Goal: Task Accomplishment & Management: Complete application form

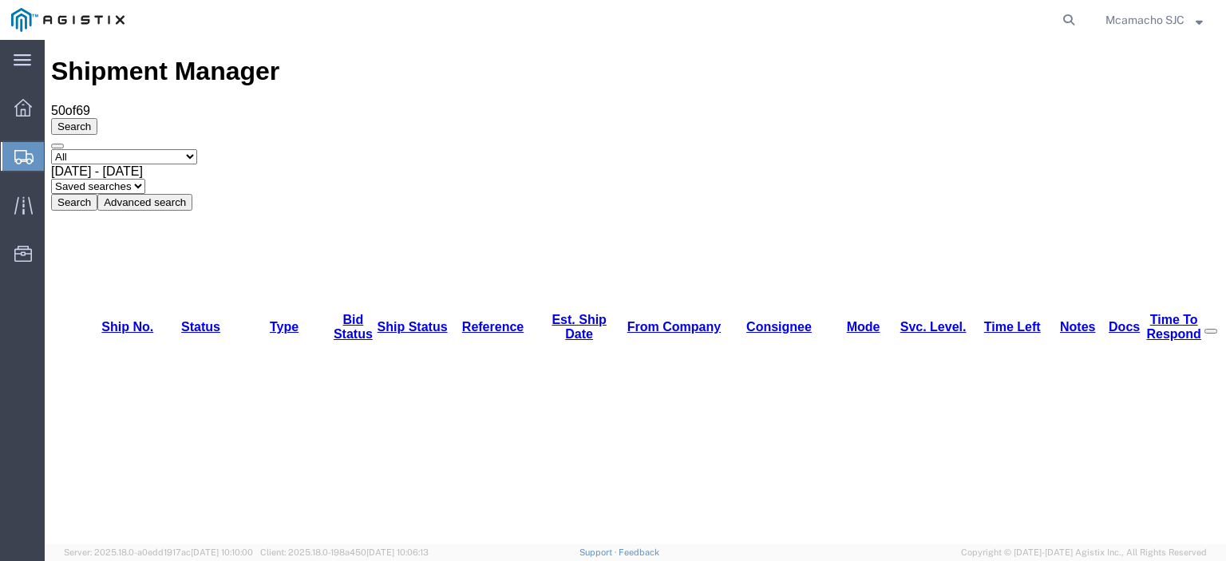
click at [97, 194] on button "Search" at bounding box center [74, 202] width 46 height 17
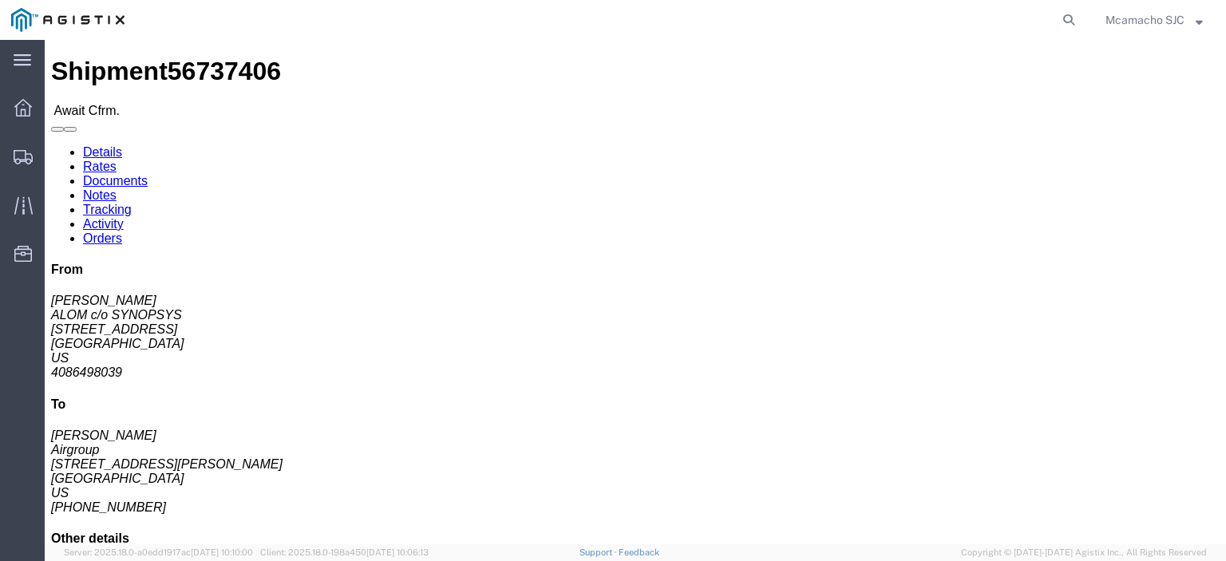
click link "Confirm"
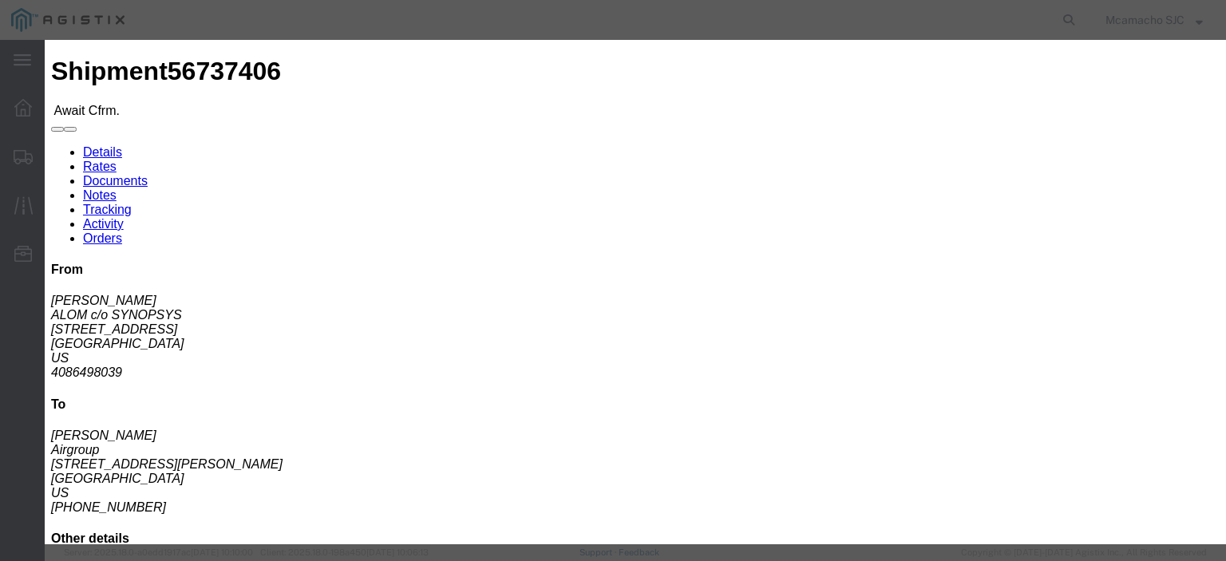
click input "text"
paste input "1000985464"
type input "1000985464"
type input "[PERSON_NAME]"
type input "4084571280"
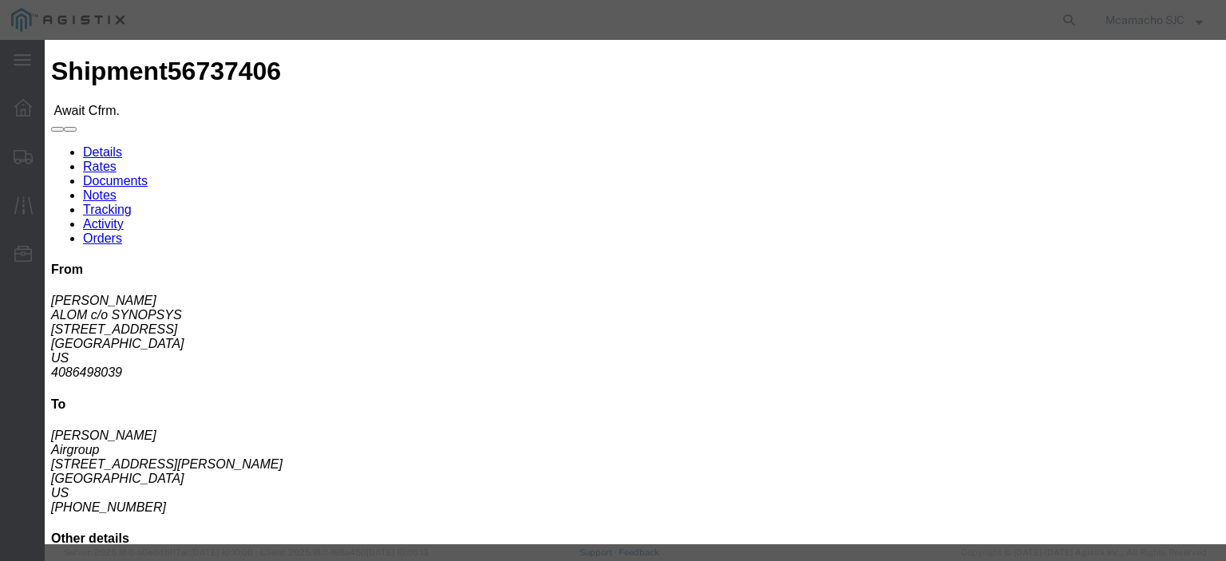
scroll to position [80, 0]
click select "Select Midnight 1 am 2 am 3 am 4 am 5 am 6 am 7 am 8 am 9 am 10 am 11 am 12 Noo…"
select select "1600"
click select "Select Midnight 1 am 2 am 3 am 4 am 5 am 6 am 7 am 8 am 9 am 10 am 11 am 12 Noo…"
click input "[DATE]"
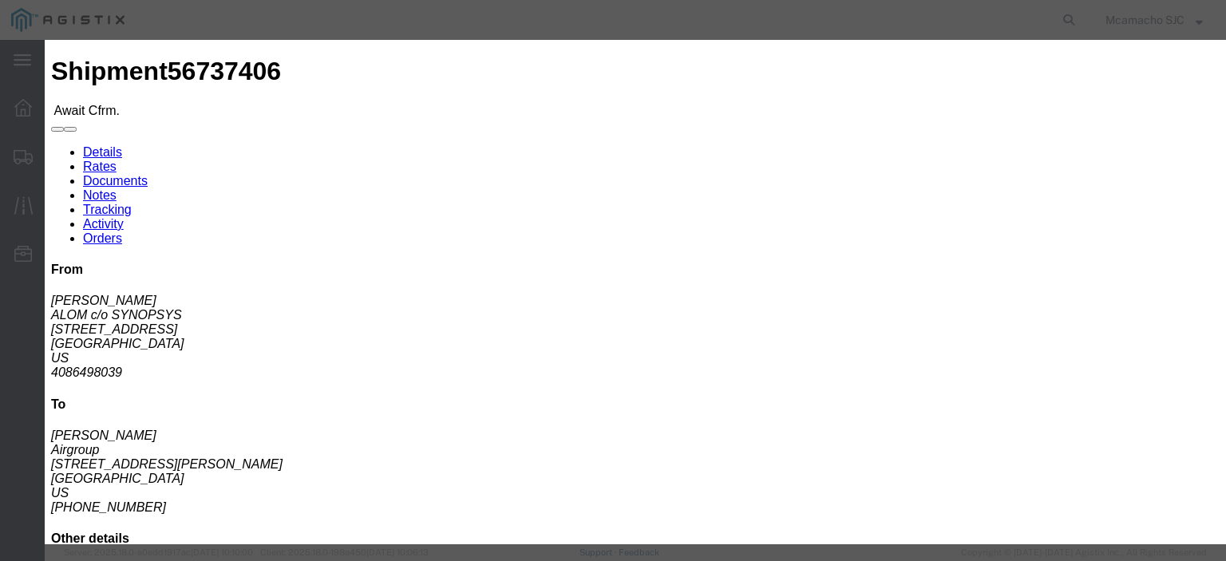
click td "5"
type input "[DATE]"
click select "Select Midnight 1 am 2 am 3 am 4 am 5 am 6 am 7 am 8 am 9 am 10 am 11 am 12 Noo…"
click div "Confirmation Details Use my profile Bill of Lading Number 1000985464 Person Mon…"
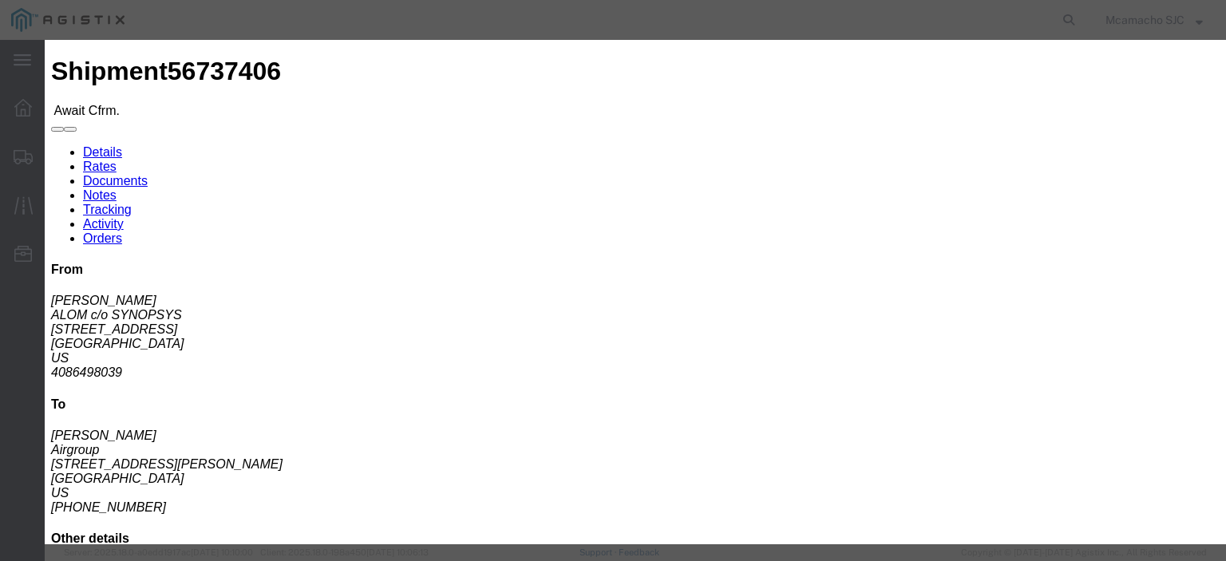
click button "Submit"
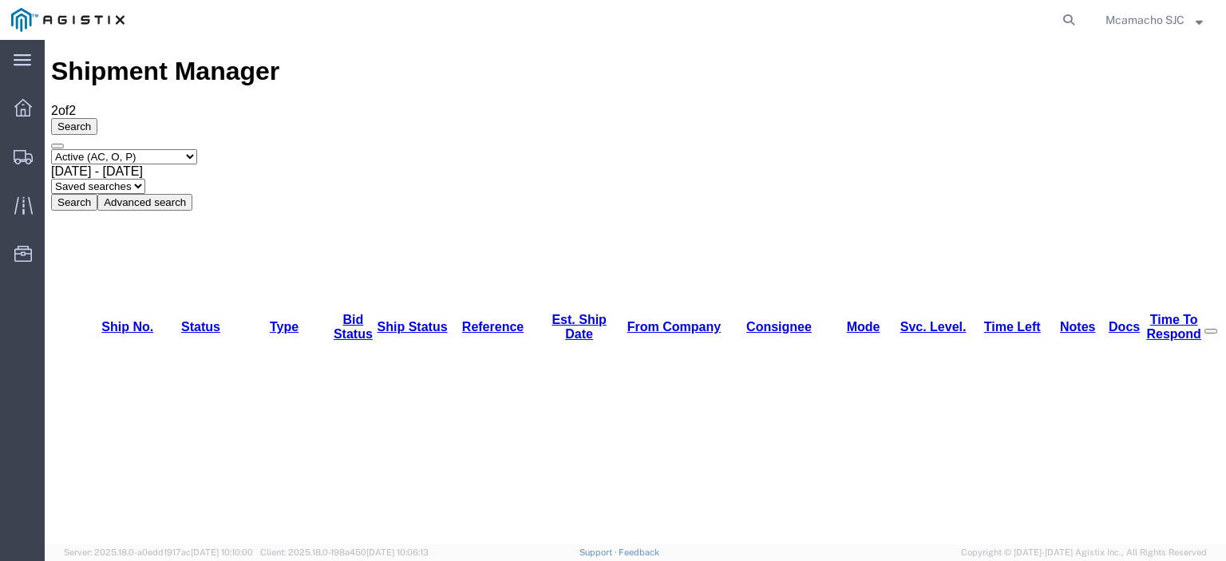
click at [156, 149] on select "Select status Active (AC, O, P) All Approved Awaiting Confirmation (AC) Booked …" at bounding box center [124, 156] width 146 height 15
select select "ALL"
click at [51, 149] on select "Select status Active (AC, O, P) All Approved Awaiting Confirmation (AC) Booked …" at bounding box center [124, 156] width 146 height 15
click at [97, 194] on button "Search" at bounding box center [74, 202] width 46 height 17
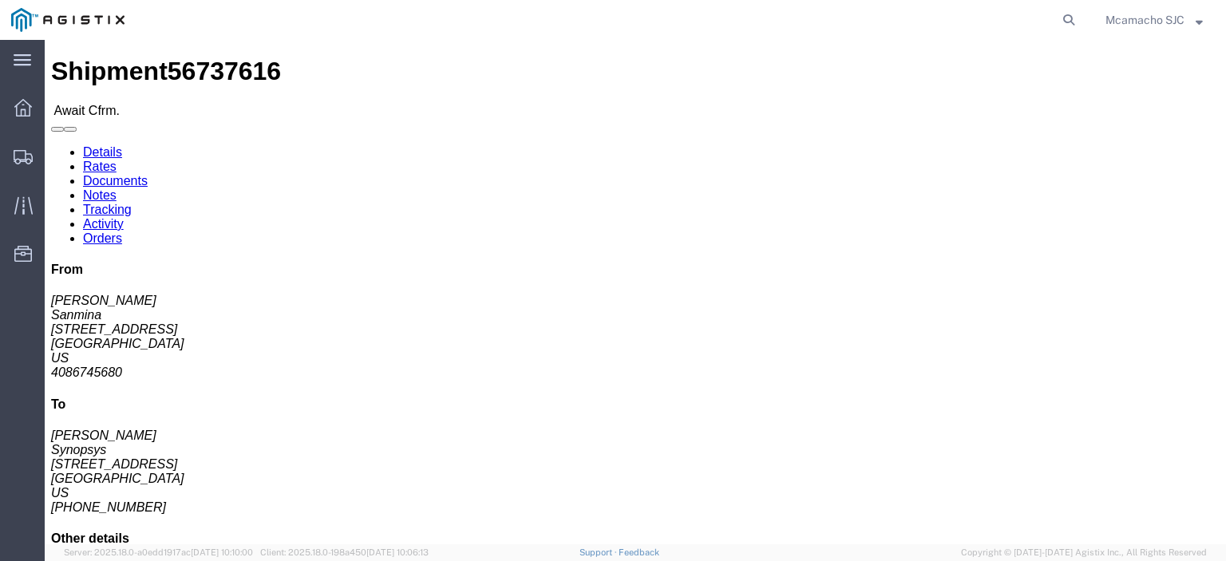
click link "Confirm"
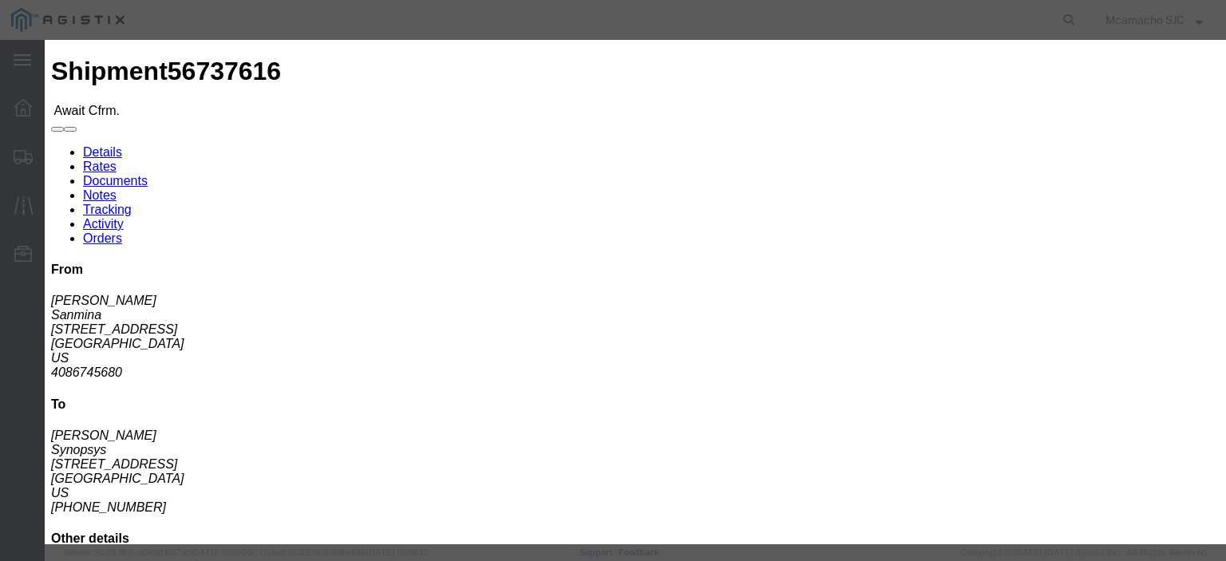
click input "text"
paste input "1000985473"
type input "1000985473"
type input "[PERSON_NAME]"
type input "4084571280"
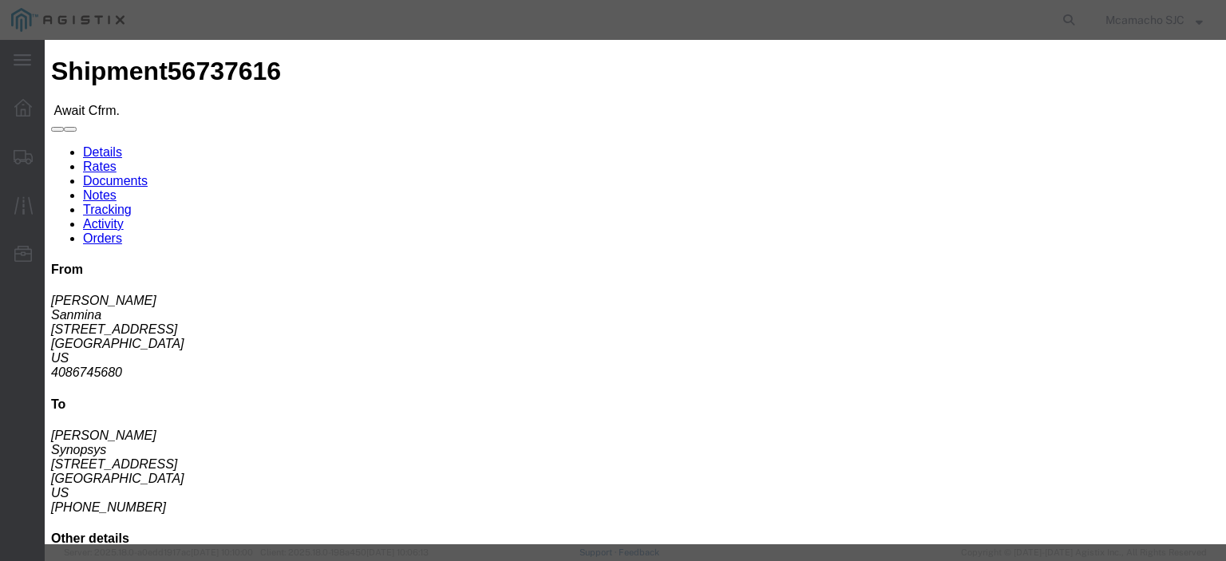
scroll to position [115, 0]
click select "Select Midnight 1 am 2 am 3 am 4 am 5 am 6 am 7 am 8 am 9 am 10 am 11 am 12 Noo…"
select select "1400"
click select "Select Midnight 1 am 2 am 3 am 4 am 5 am 6 am 7 am 8 am 9 am 10 am 11 am 12 Noo…"
click input "[DATE]"
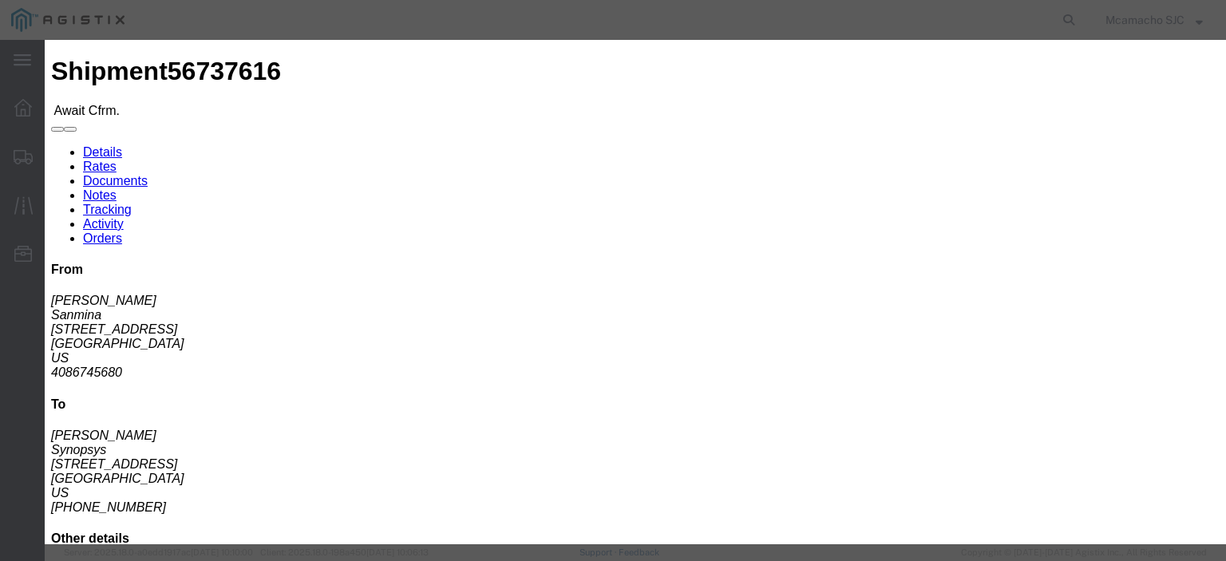
click td "5"
type input "[DATE]"
click select "Select Midnight 1 am 2 am 3 am 4 am 5 am 6 am 7 am 8 am 9 am 10 am 11 am 12 Noo…"
select select "1600"
click select "Select Midnight 1 am 2 am 3 am 4 am 5 am 6 am 7 am 8 am 9 am 10 am 11 am 12 Noo…"
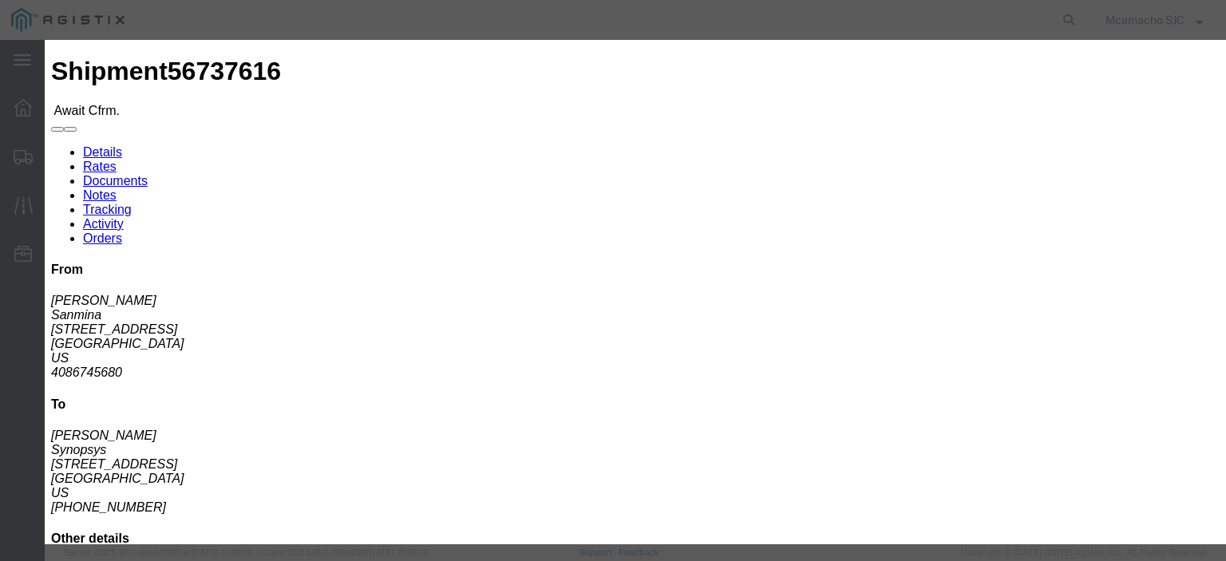
click button "Submit"
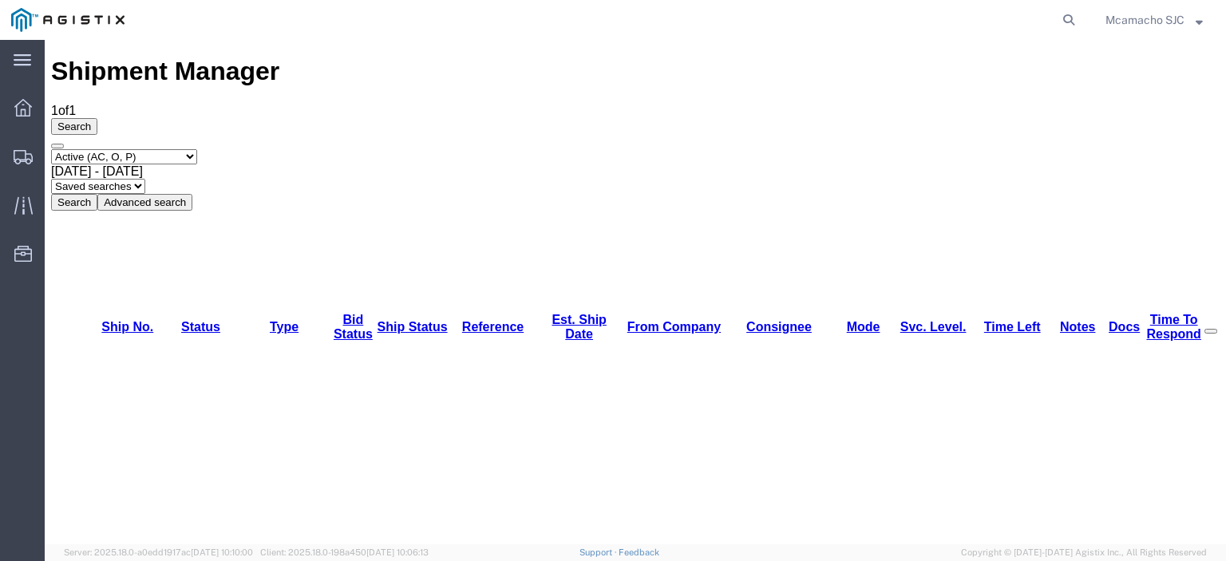
click at [140, 149] on select "Select status Active (AC, O, P) All Approved Awaiting Confirmation (AC) Booked …" at bounding box center [124, 156] width 146 height 15
select select "BOOK"
click at [51, 149] on select "Select status Active (AC, O, P) All Approved Awaiting Confirmation (AC) Booked …" at bounding box center [124, 156] width 146 height 15
click at [97, 194] on button "Search" at bounding box center [74, 202] width 46 height 17
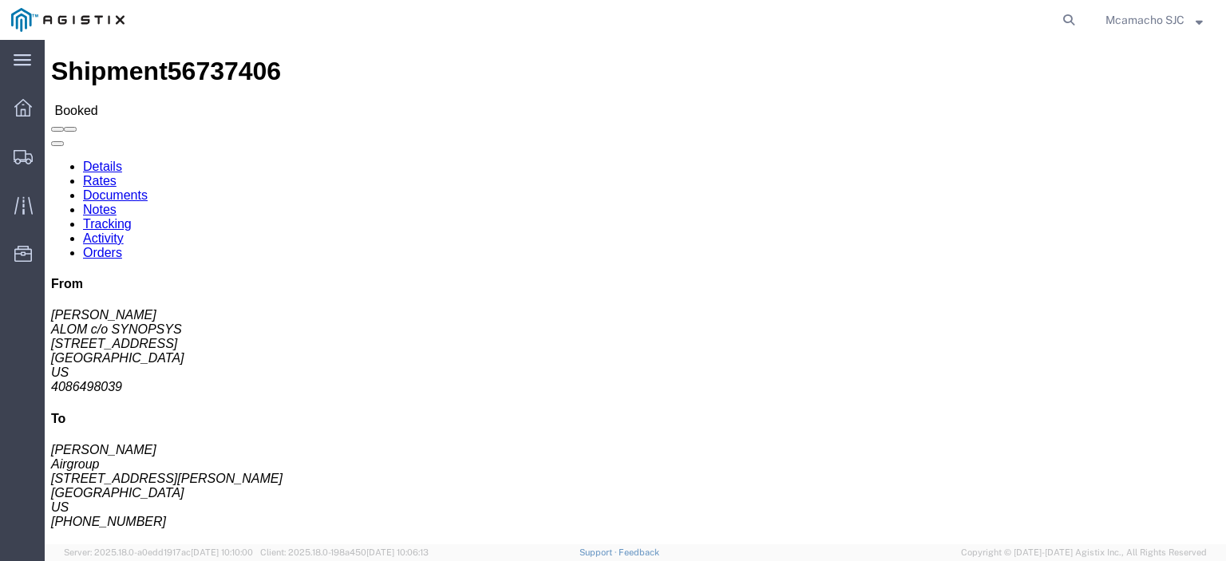
click link "Documents"
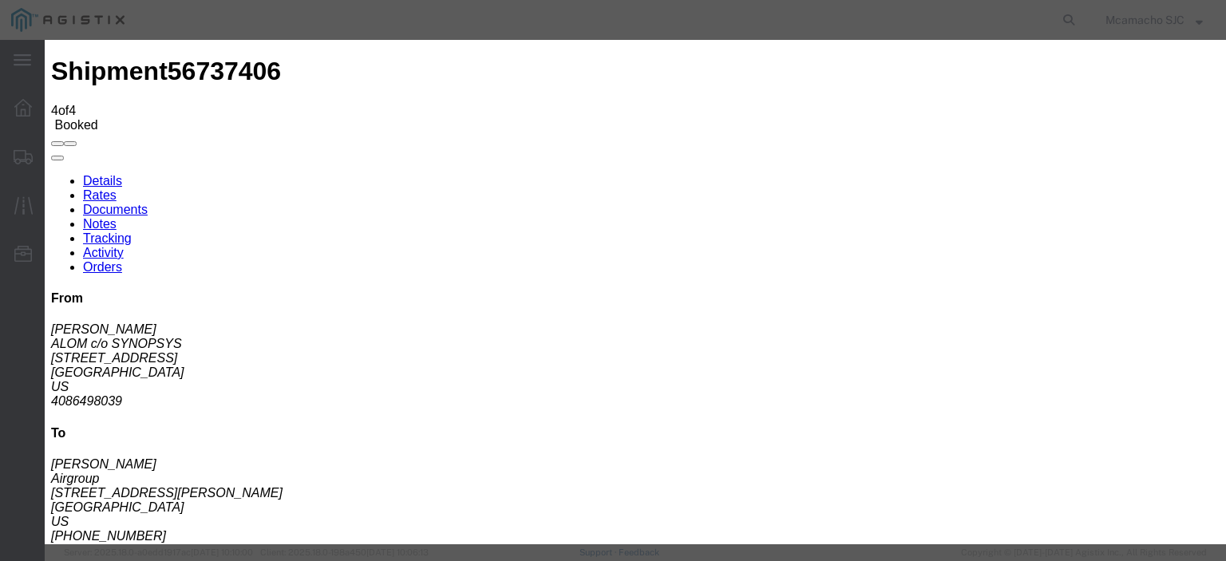
type input "C:\fakepath\1000985464.pdf"
type input "AIRGROUP"
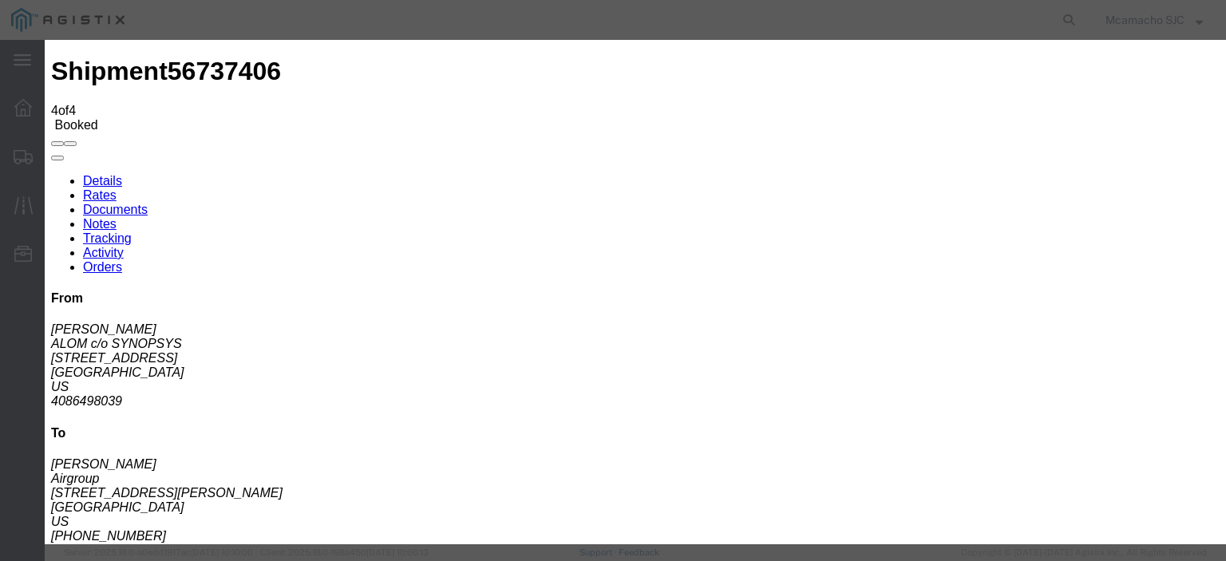
type input "HAWB"
select select "BILL_OF_LADING"
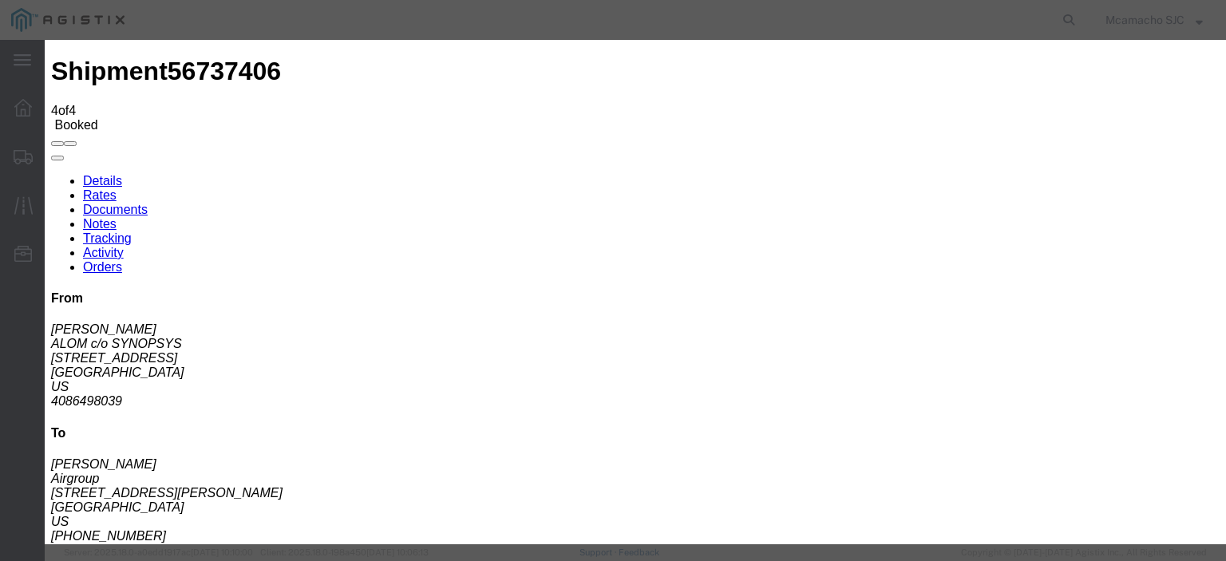
type input "DOM HAWB"
select select
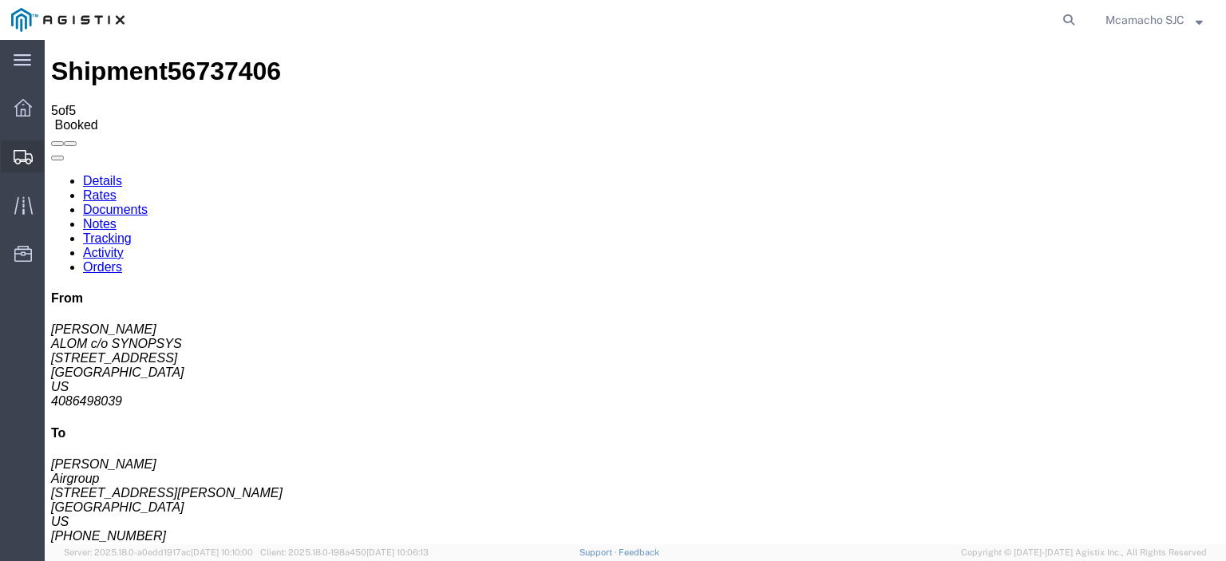
click at [55, 152] on span "Shipments" at bounding box center [49, 156] width 11 height 32
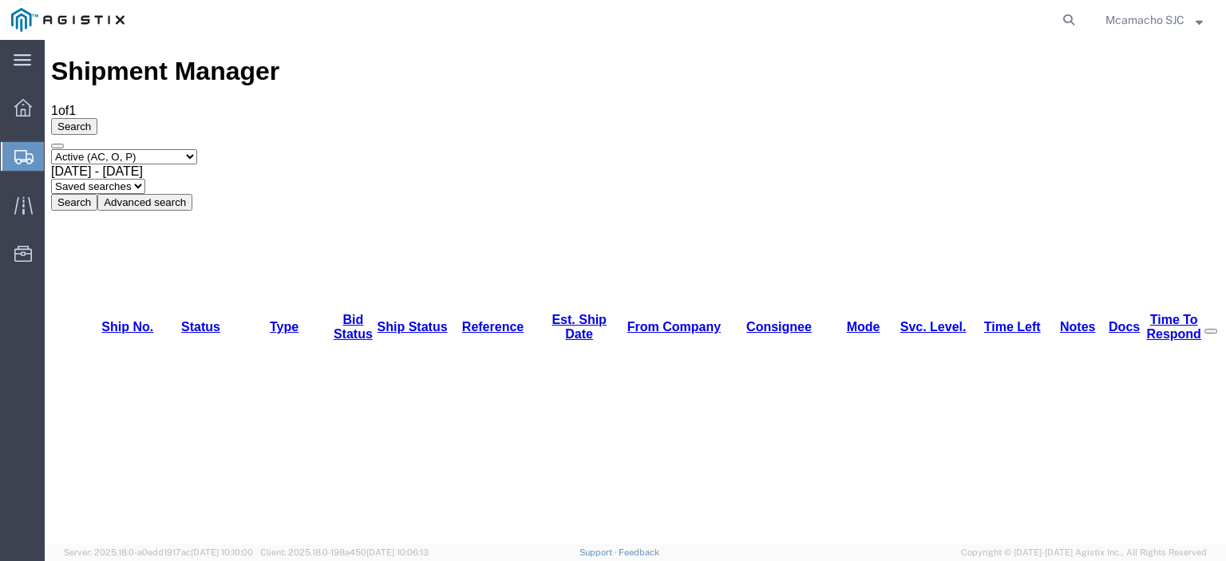
click at [152, 149] on select "Select status Active (AC, O, P) All Approved Awaiting Confirmation (AC) Booked …" at bounding box center [124, 156] width 146 height 15
select select "BOOK"
click at [51, 149] on select "Select status Active (AC, O, P) All Approved Awaiting Confirmation (AC) Booked …" at bounding box center [124, 156] width 146 height 15
click at [97, 194] on button "Search" at bounding box center [74, 202] width 46 height 17
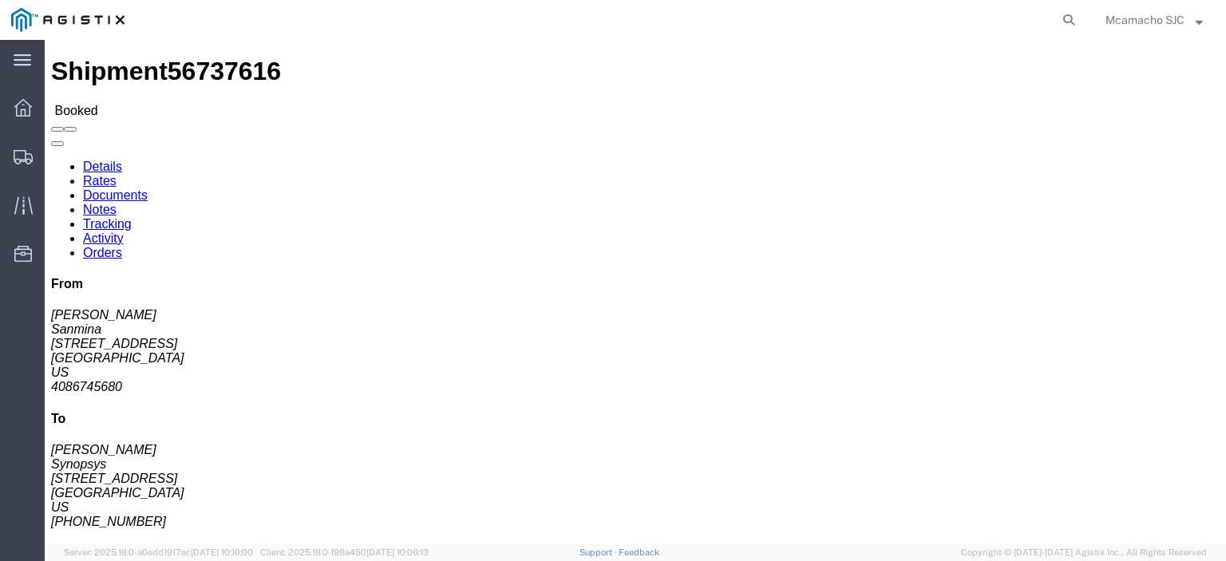
click link "Documents"
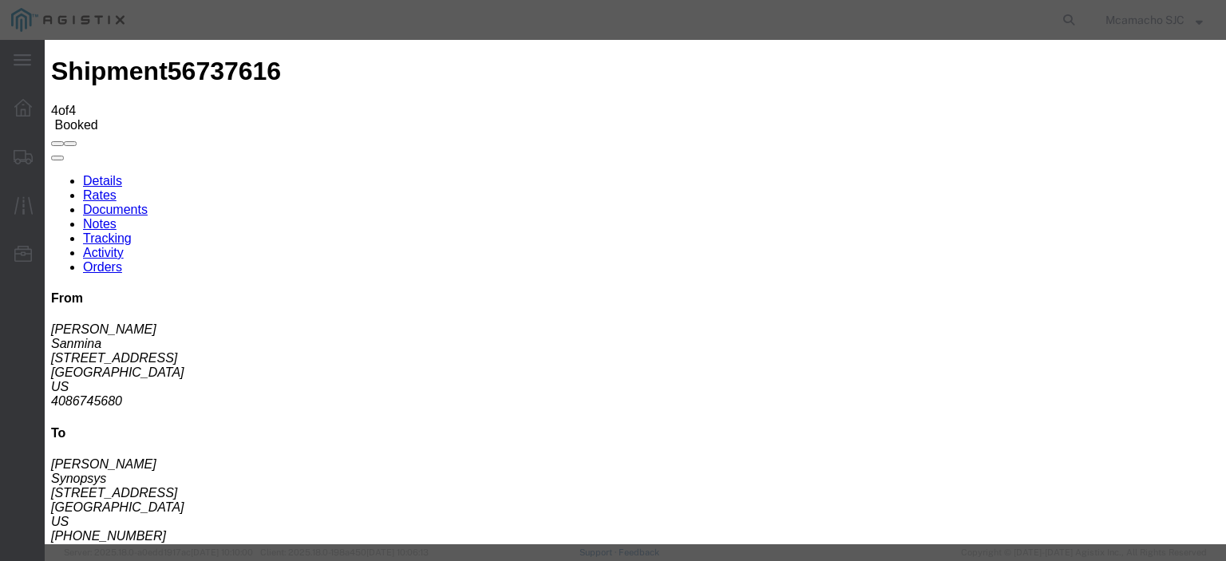
type input "C:\fakepath\1000985473.pdf"
type input "AIRGROUP"
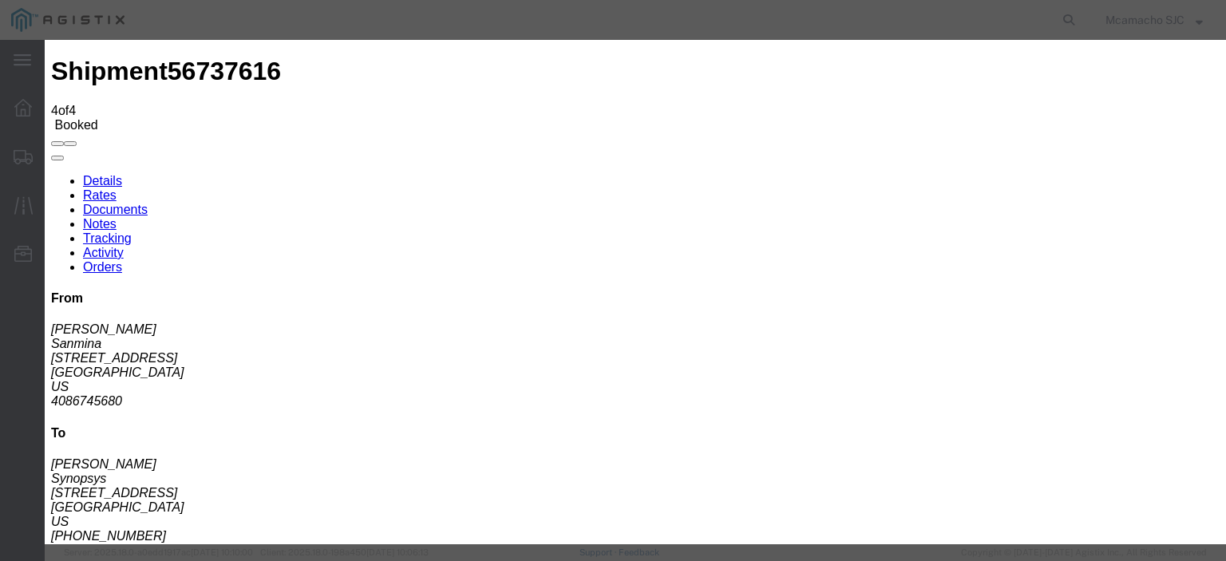
type input "HAWB"
drag, startPoint x: 953, startPoint y: 168, endPoint x: 954, endPoint y: 176, distance: 8.1
select select "BILL_OF_LADING"
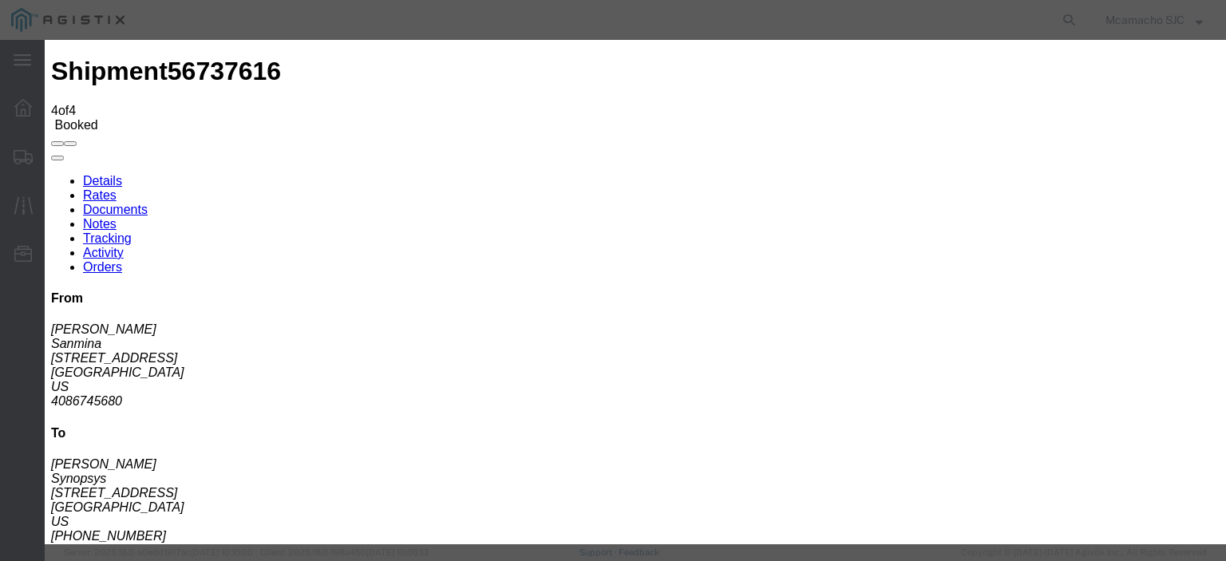
select select
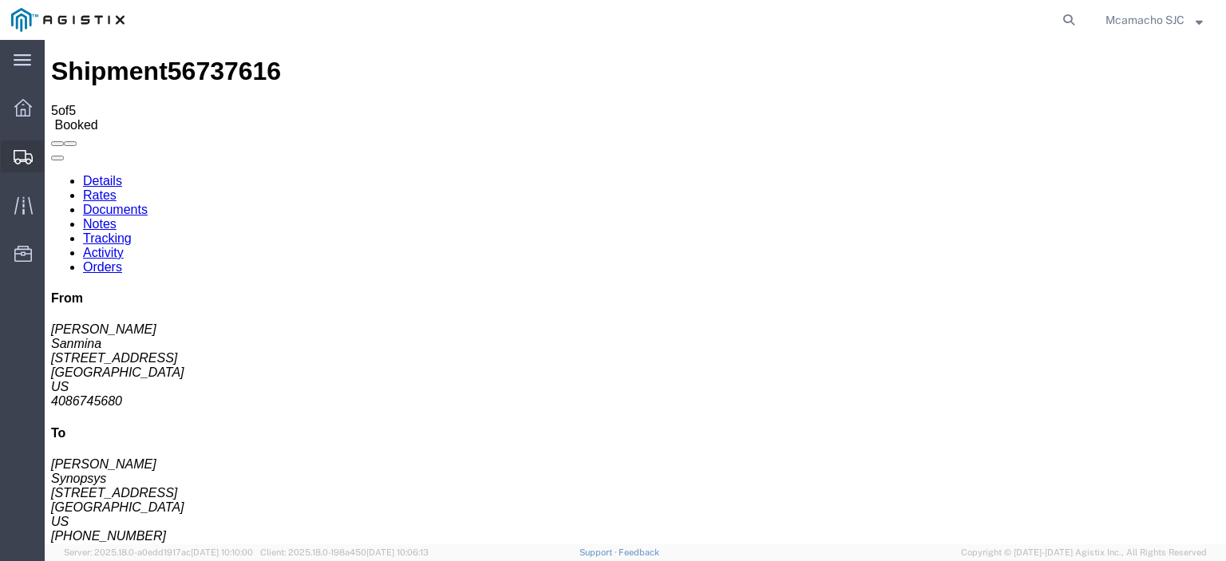
click at [45, 152] on span "Shipments" at bounding box center [49, 156] width 11 height 32
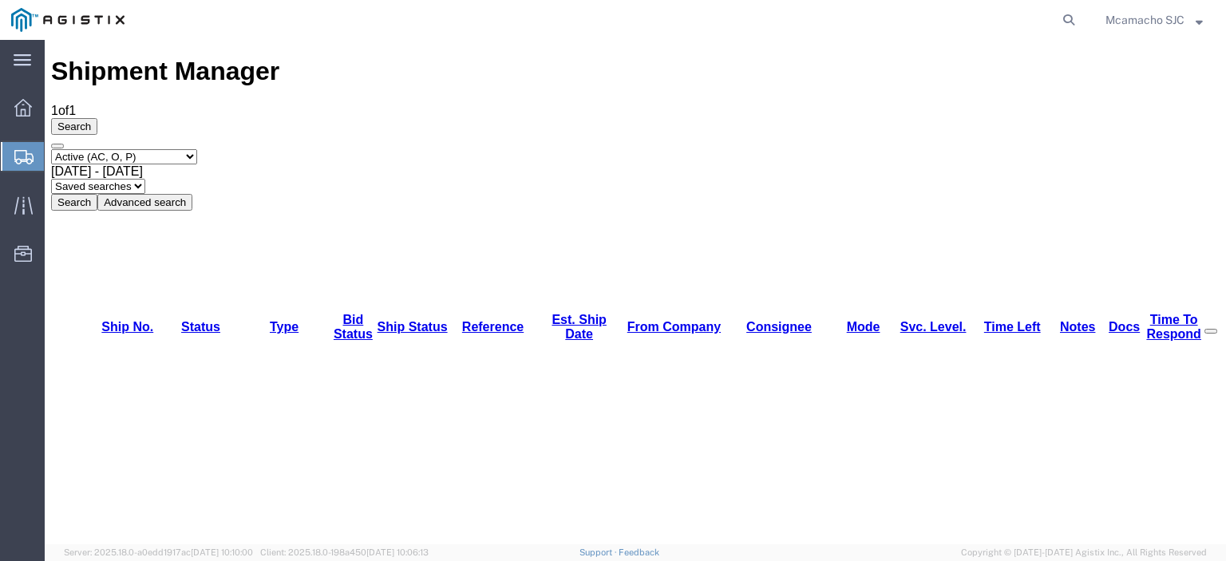
click at [101, 149] on select "Select status Active (AC, O, P) All Approved Awaiting Confirmation (AC) Booked …" at bounding box center [124, 156] width 146 height 15
select select "ALL"
click at [51, 149] on select "Select status Active (AC, O, P) All Approved Awaiting Confirmation (AC) Booked …" at bounding box center [124, 156] width 146 height 15
click at [97, 194] on button "Search" at bounding box center [74, 202] width 46 height 17
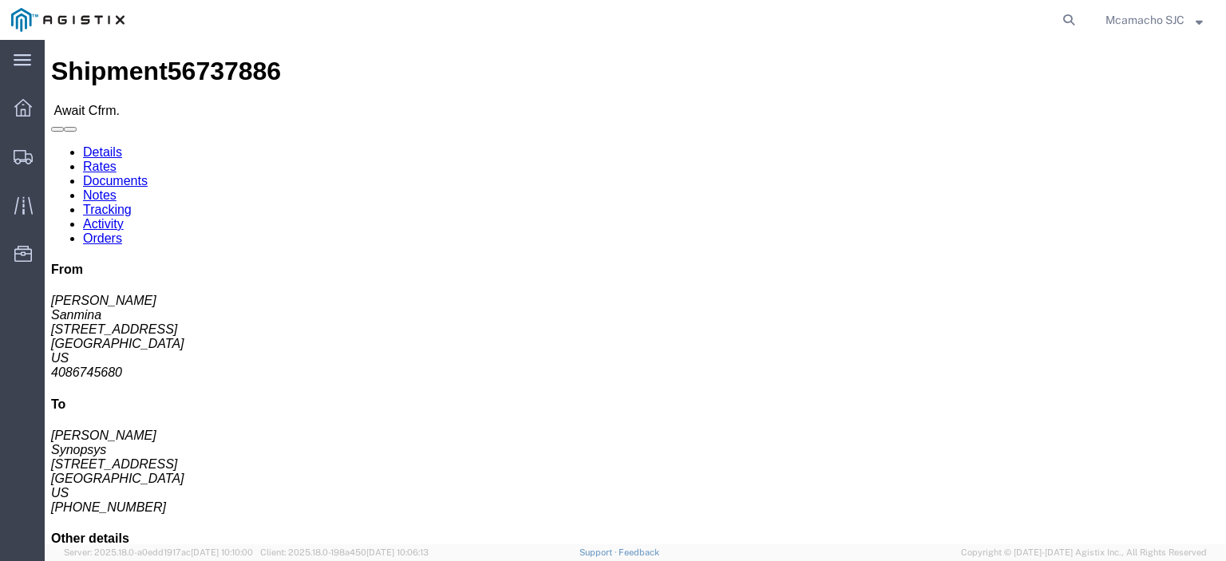
click link "Confirm"
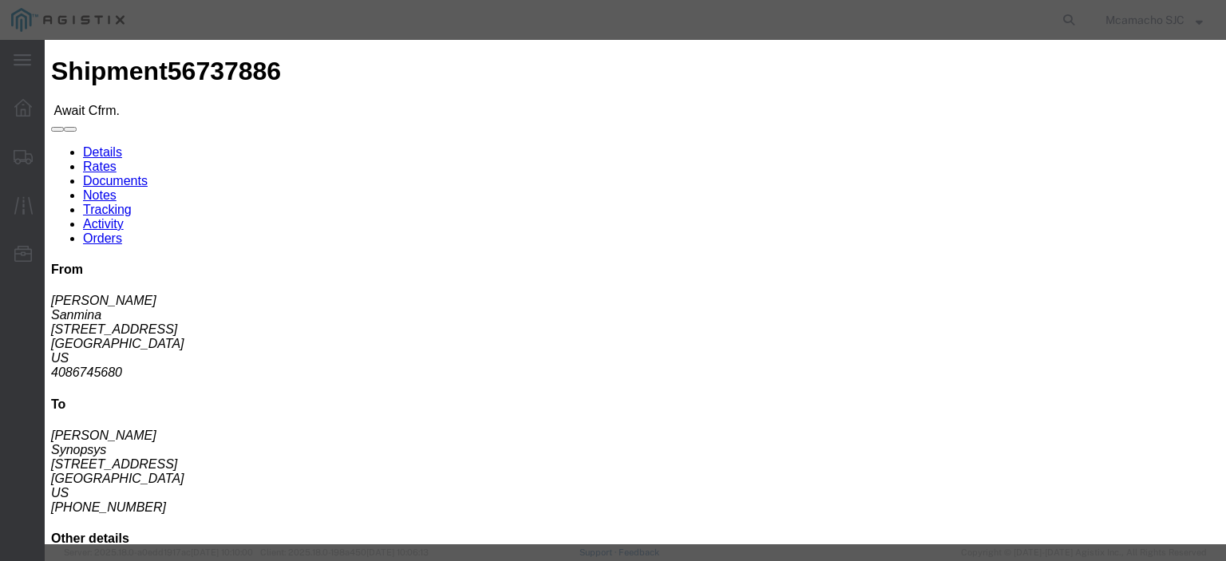
click input "text"
paste input "1000985494"
type input "1000985494"
type input "[PERSON_NAME]"
type input "4084571280"
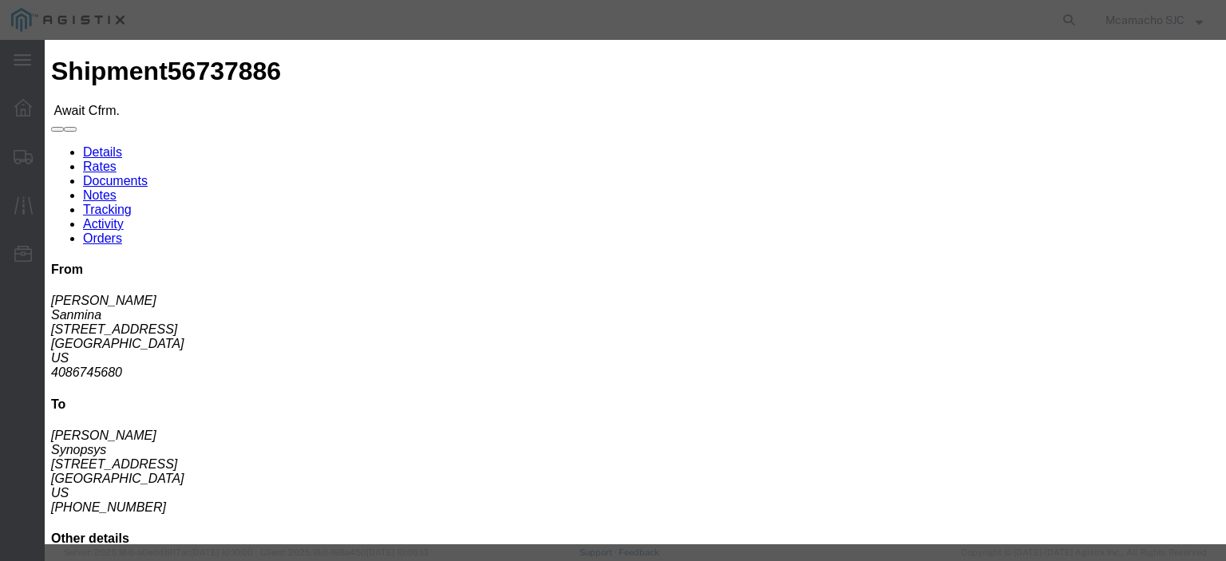
scroll to position [80, 0]
click select "Select Midnight 1 am 2 am 3 am 4 am 5 am 6 am 7 am 8 am 9 am 10 am 11 am 12 Noo…"
select select "1400"
click select "Select Midnight 1 am 2 am 3 am 4 am 5 am 6 am 7 am 8 am 9 am 10 am 11 am 12 Noo…"
click input "[DATE]"
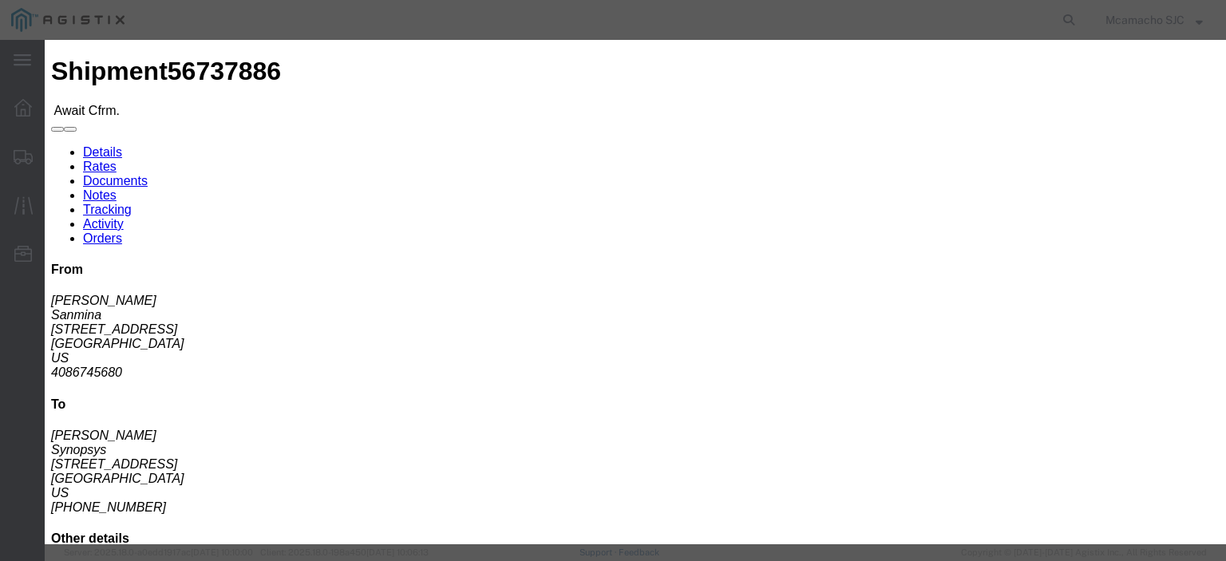
click td "5"
type input "[DATE]"
click select "Select Midnight 1 am 2 am 3 am 4 am 5 am 6 am 7 am 8 am 9 am 10 am 11 am 12 Noo…"
select select "1600"
click select "Select Midnight 1 am 2 am 3 am 4 am 5 am 6 am 7 am 8 am 9 am 10 am 11 am 12 Noo…"
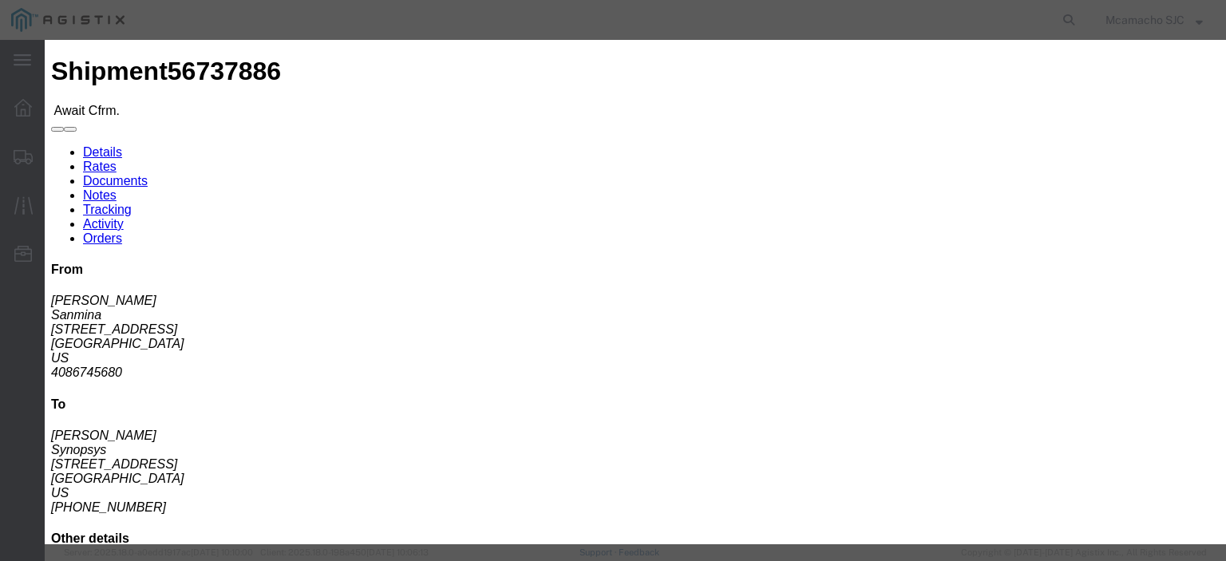
click button "Submit"
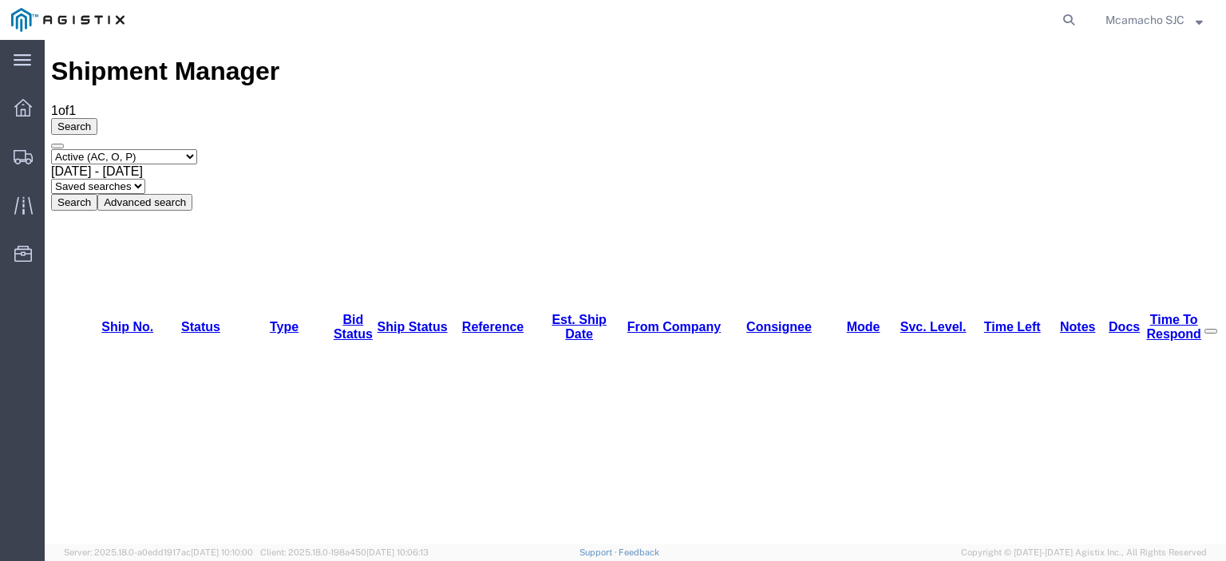
click at [102, 149] on select "Select status Active (AC, O, P) All Approved Awaiting Confirmation (AC) Booked …" at bounding box center [124, 156] width 146 height 15
select select "BOOK"
click at [51, 149] on select "Select status Active (AC, O, P) All Approved Awaiting Confirmation (AC) Booked …" at bounding box center [124, 156] width 146 height 15
click at [97, 194] on button "Search" at bounding box center [74, 202] width 46 height 17
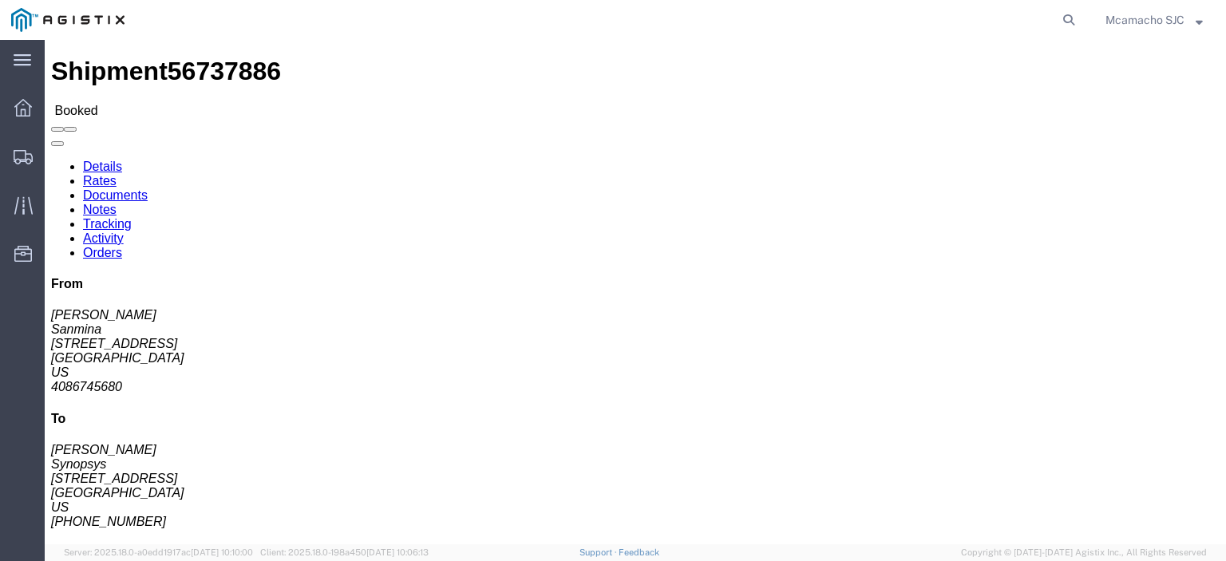
click link "Documents"
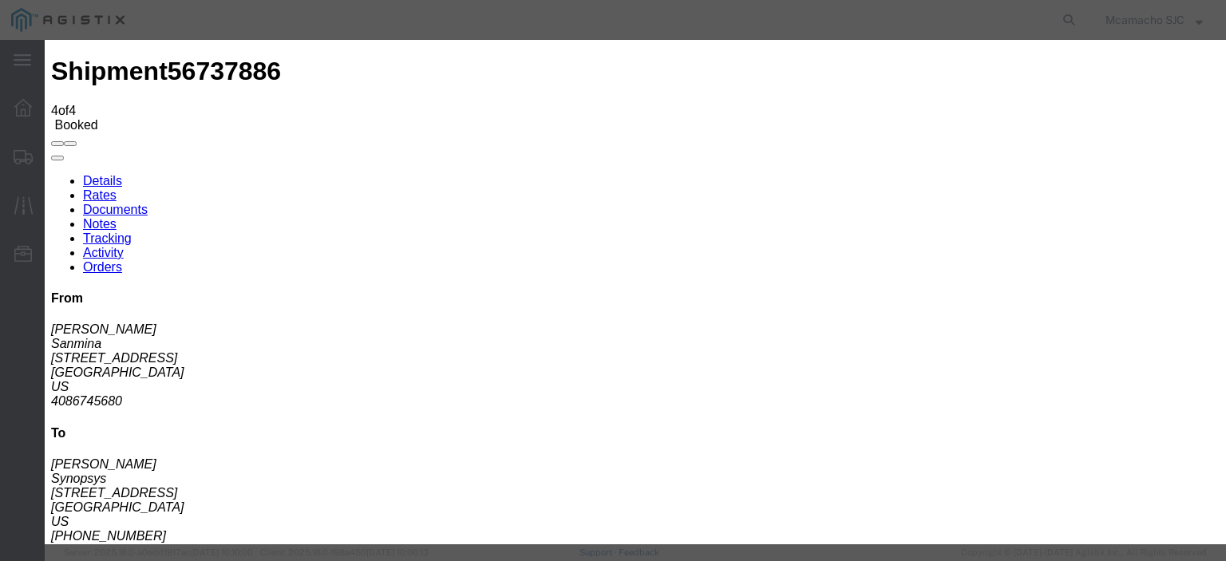
type input "C:\fakepath\1000985494.pdf"
type input "AIRGROUP"
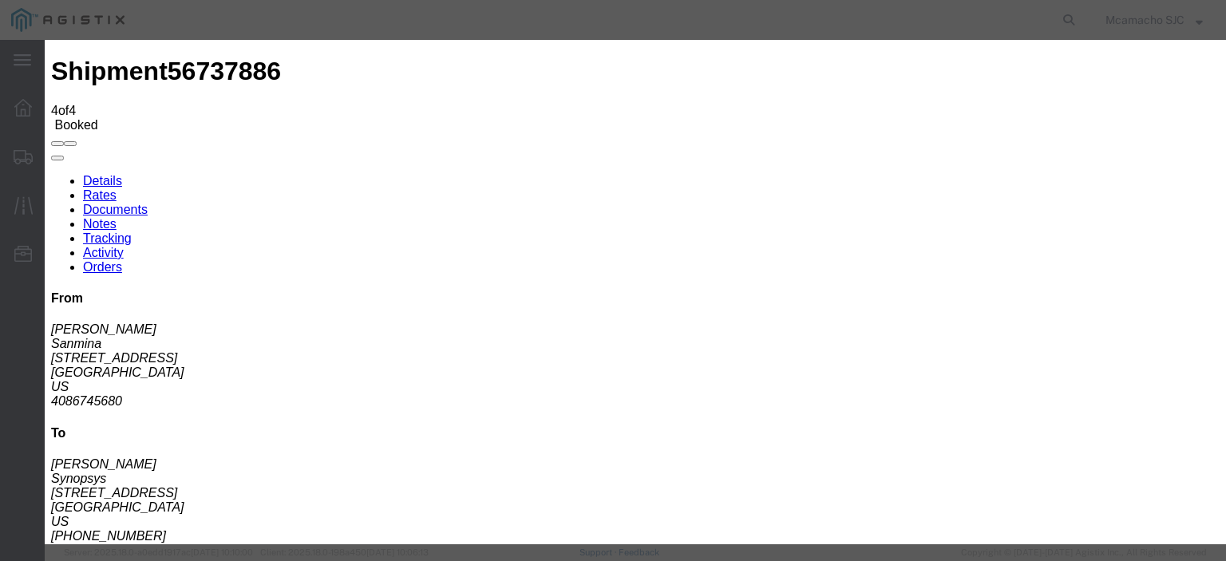
type input "HAWB"
select select "BILL_OF_LADING"
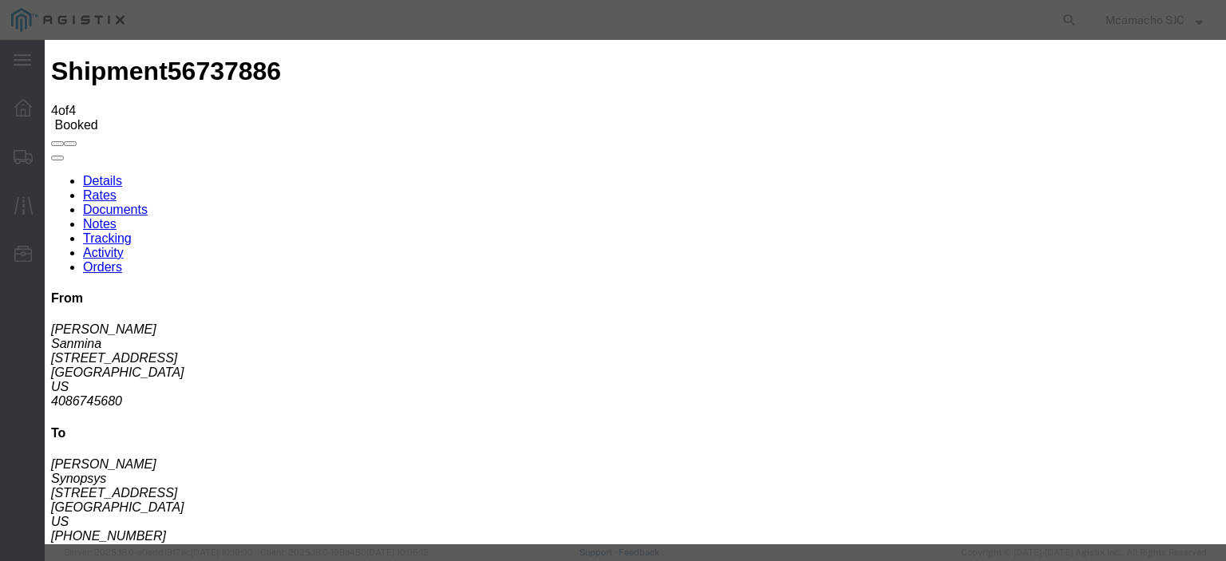
select select
